Goal: Task Accomplishment & Management: Complete application form

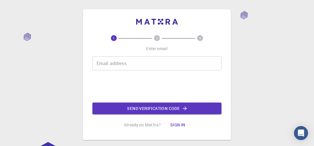
click at [126, 67] on input "Email address" at bounding box center [156, 63] width 129 height 14
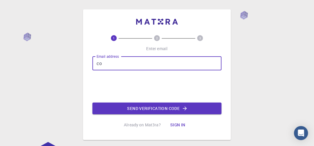
type input "[EMAIL_ADDRESS][DOMAIN_NAME]"
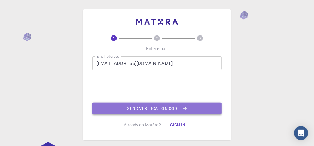
click at [133, 106] on button "Send verification code" at bounding box center [156, 109] width 129 height 12
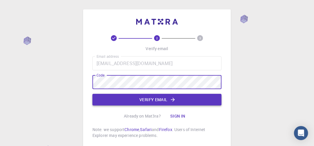
click at [147, 97] on button "Verify email" at bounding box center [156, 100] width 129 height 12
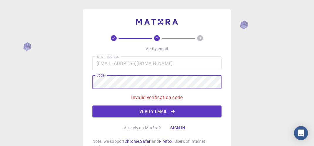
click at [87, 72] on div "2 3 Verify email Email address [EMAIL_ADDRESS][DOMAIN_NAME] Email address Code …" at bounding box center [157, 84] width 148 height 150
click at [95, 75] on div "Email address [EMAIL_ADDRESS][DOMAIN_NAME] Email address Code Code Invalid veri…" at bounding box center [156, 86] width 129 height 61
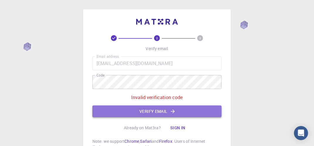
click at [158, 111] on button "Verify email" at bounding box center [156, 112] width 129 height 12
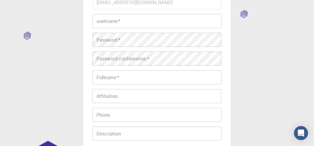
scroll to position [29, 0]
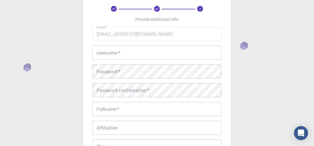
click at [133, 58] on input "username   *" at bounding box center [156, 53] width 129 height 14
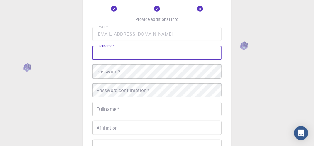
click at [109, 50] on input "username   *" at bounding box center [156, 53] width 129 height 14
paste input "cojot84"
type input "cojot84"
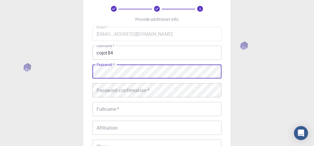
click at [110, 67] on label "Password   *" at bounding box center [106, 64] width 18 height 5
click at [123, 86] on div "Password confirmation   * Password confirmation   *" at bounding box center [156, 90] width 129 height 14
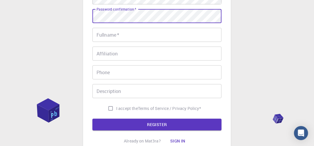
scroll to position [117, 0]
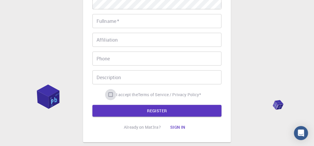
click at [109, 94] on input "I accept the Terms of Service / Privacy Policy *" at bounding box center [110, 94] width 11 height 11
checkbox input "true"
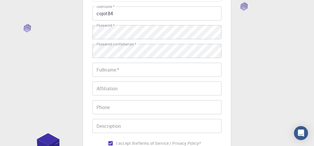
scroll to position [59, 0]
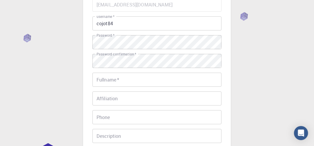
click at [99, 78] on input "Fullname   *" at bounding box center [156, 80] width 129 height 14
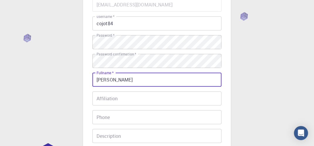
click at [100, 82] on input "[PERSON_NAME]" at bounding box center [156, 80] width 129 height 14
click at [104, 81] on input "[PERSON_NAME]" at bounding box center [156, 80] width 129 height 14
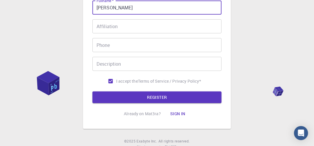
scroll to position [133, 0]
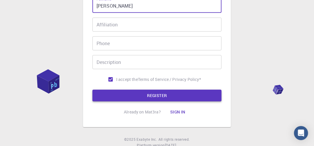
type input "[PERSON_NAME]"
click at [138, 92] on button "REGISTER" at bounding box center [156, 96] width 129 height 12
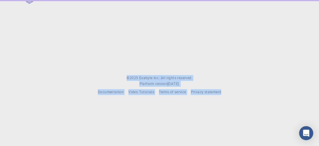
click at [314, 27] on div "© 2025 Exabyte Inc. All rights reserved. Platform version [DATE] . Documentatio…" at bounding box center [159, 52] width 319 height 104
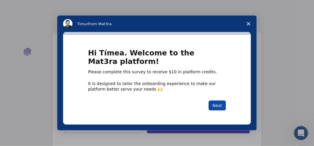
click at [212, 106] on button "Next" at bounding box center [217, 106] width 17 height 10
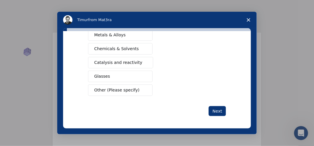
scroll to position [136, 0]
click at [210, 110] on button "Next" at bounding box center [217, 111] width 17 height 10
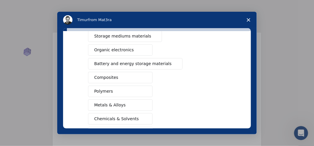
scroll to position [83, 0]
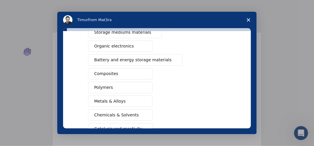
click at [106, 98] on span "Metals & Alloys" at bounding box center [109, 101] width 31 height 6
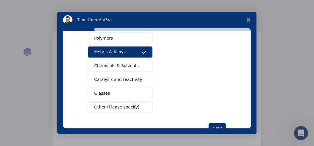
scroll to position [136, 0]
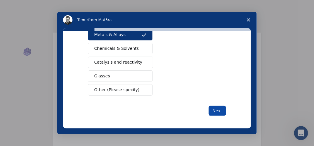
click at [215, 109] on button "Next" at bounding box center [217, 111] width 17 height 10
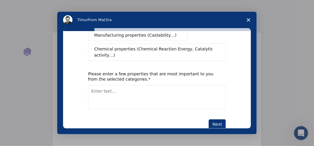
scroll to position [155, 0]
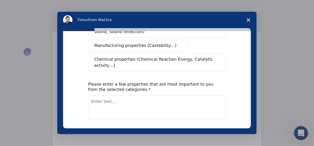
click at [158, 55] on button "Chemical properties (Chemical Reaction Energy, Catalytic activity…)" at bounding box center [157, 63] width 138 height 18
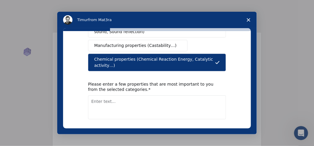
drag, startPoint x: 216, startPoint y: 129, endPoint x: 215, endPoint y: 123, distance: 5.4
click at [215, 127] on div "What type(s) of properties are you interested in? Mechanical properties (Surfac…" at bounding box center [157, 81] width 200 height 106
click at [215, 130] on button "Next" at bounding box center [217, 135] width 17 height 10
click at [196, 95] on textarea "Enter text..." at bounding box center [157, 107] width 138 height 24
click at [212, 130] on button "Next" at bounding box center [217, 135] width 17 height 10
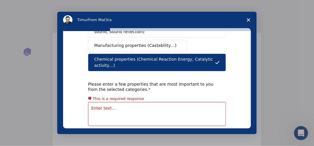
click at [183, 102] on textarea "Enter text..." at bounding box center [157, 114] width 138 height 24
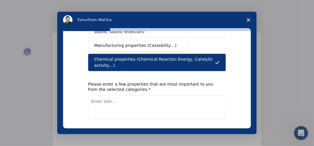
click at [106, 43] on button "Manufacturing properties (Castability…)" at bounding box center [137, 45] width 99 height 11
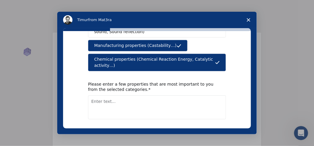
click at [222, 130] on button "Next" at bounding box center [217, 135] width 17 height 10
click at [197, 97] on textarea "Enter text..." at bounding box center [157, 107] width 138 height 24
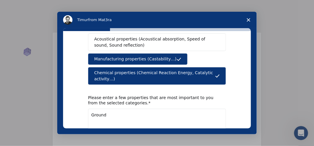
scroll to position [166, 0]
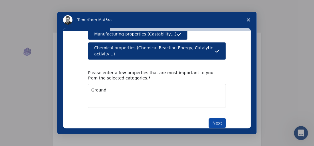
type textarea "Ground"
click at [220, 118] on button "Next" at bounding box center [217, 123] width 17 height 10
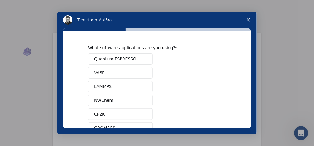
drag, startPoint x: 248, startPoint y: 55, endPoint x: 244, endPoint y: 62, distance: 8.0
click at [245, 65] on div "What software applications are you using? Quantum ESPRESSO VASP LAMMPS NWChem C…" at bounding box center [157, 79] width 188 height 97
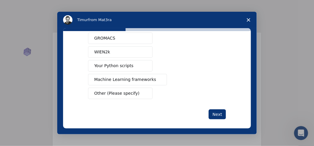
scroll to position [94, 0]
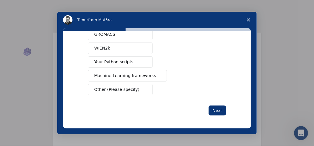
click at [131, 64] on button "Your Python scripts" at bounding box center [120, 61] width 65 height 11
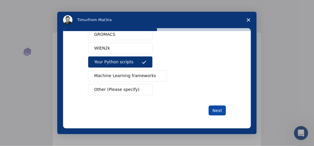
click at [213, 110] on button "Next" at bounding box center [217, 111] width 17 height 10
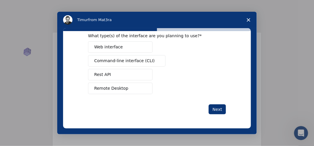
scroll to position [12, 0]
click at [136, 51] on button "Web interface" at bounding box center [120, 47] width 65 height 11
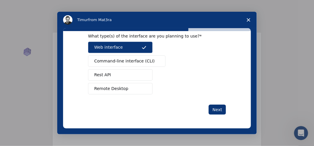
click at [130, 88] on button "Remote Desktop" at bounding box center [120, 88] width 65 height 11
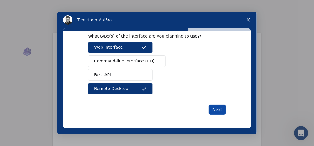
click at [209, 112] on button "Next" at bounding box center [217, 110] width 17 height 10
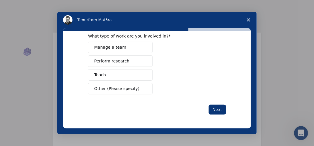
click at [126, 61] on button "Perform research" at bounding box center [120, 60] width 65 height 11
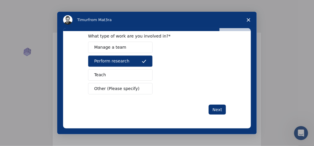
click at [215, 114] on div "What type of work are you involved in? Manage a team Perform research Teach Oth…" at bounding box center [157, 79] width 188 height 97
click at [212, 110] on button "Next" at bounding box center [217, 110] width 17 height 10
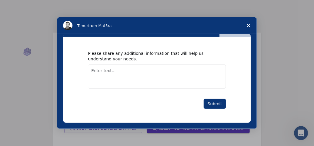
scroll to position [0, 0]
click at [147, 75] on textarea "Enter text..." at bounding box center [157, 77] width 138 height 24
click at [212, 104] on button "Submit" at bounding box center [215, 104] width 22 height 10
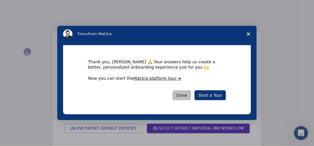
click at [191, 96] on button "Done" at bounding box center [182, 95] width 18 height 10
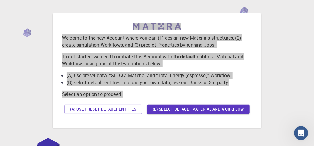
scroll to position [29, 0]
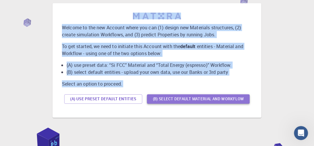
click at [171, 100] on button "(B) Select default material and workflow" at bounding box center [198, 98] width 103 height 9
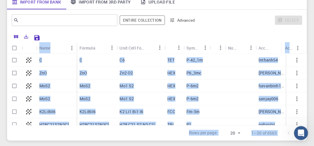
scroll to position [62, 0]
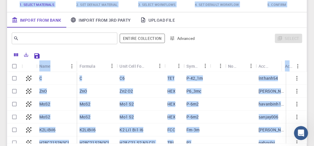
click at [145, 7] on span "3. Select Workflows" at bounding box center [156, 4] width 55 height 6
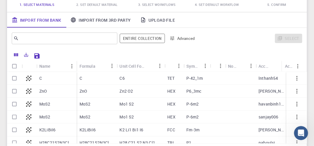
click at [146, 5] on span "3. Select Workflows" at bounding box center [157, 4] width 38 height 4
click at [86, 4] on span "2. Set Default Material" at bounding box center [96, 4] width 41 height 4
